Goal: Check status

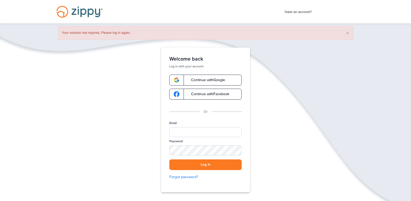
click at [205, 94] on span "Continue with Facebook" at bounding box center [207, 94] width 43 height 4
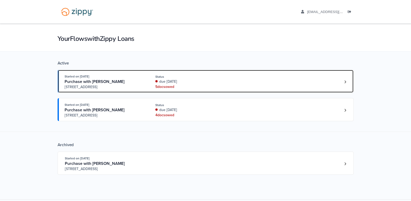
click at [166, 87] on div "5 doc s owed" at bounding box center [189, 86] width 69 height 5
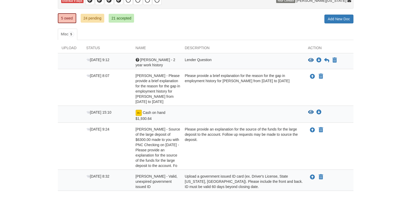
scroll to position [52, 0]
